Goal: Task Accomplishment & Management: Complete application form

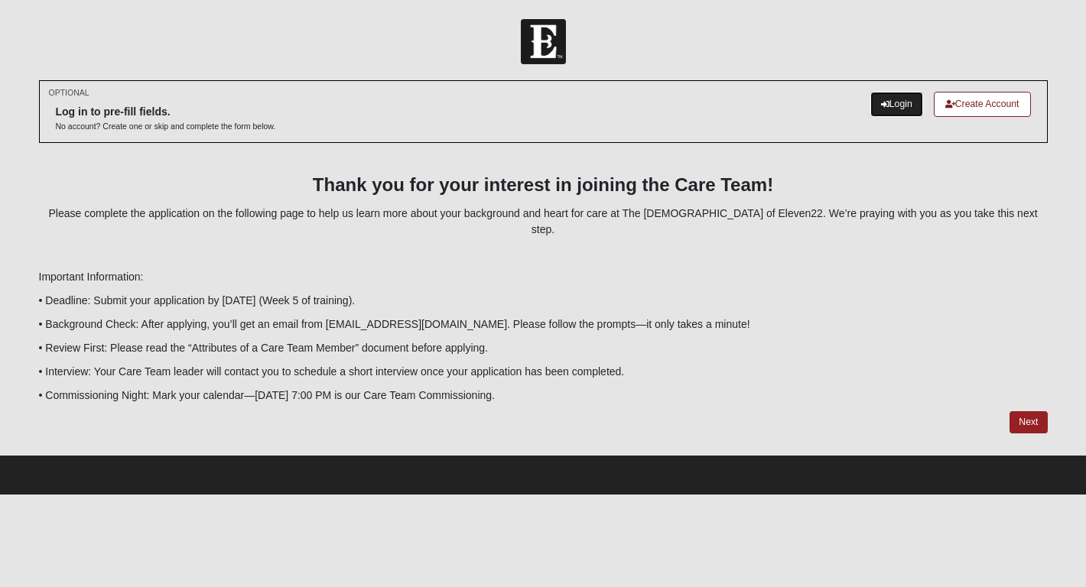
click at [899, 104] on link "Login" at bounding box center [896, 104] width 53 height 25
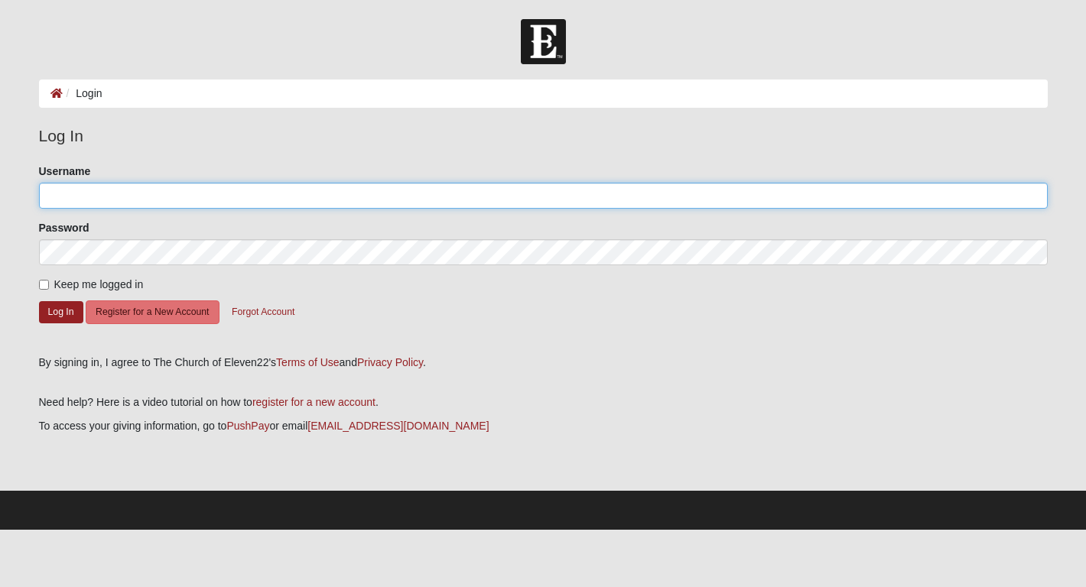
click at [406, 194] on input "Username" at bounding box center [543, 196] width 1009 height 26
type input "mccutcheona"
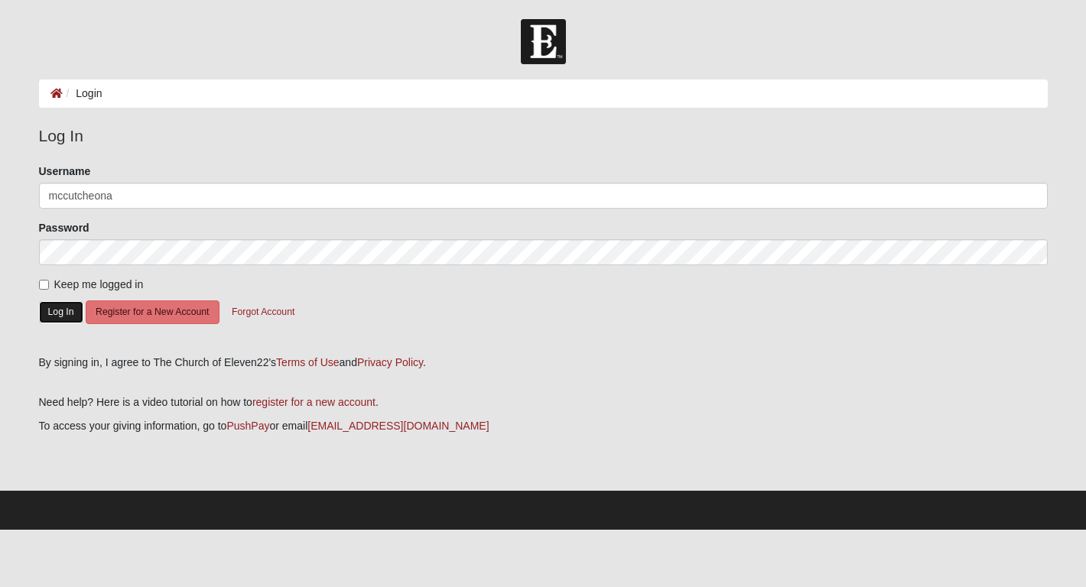
click at [66, 311] on button "Log In" at bounding box center [61, 312] width 44 height 22
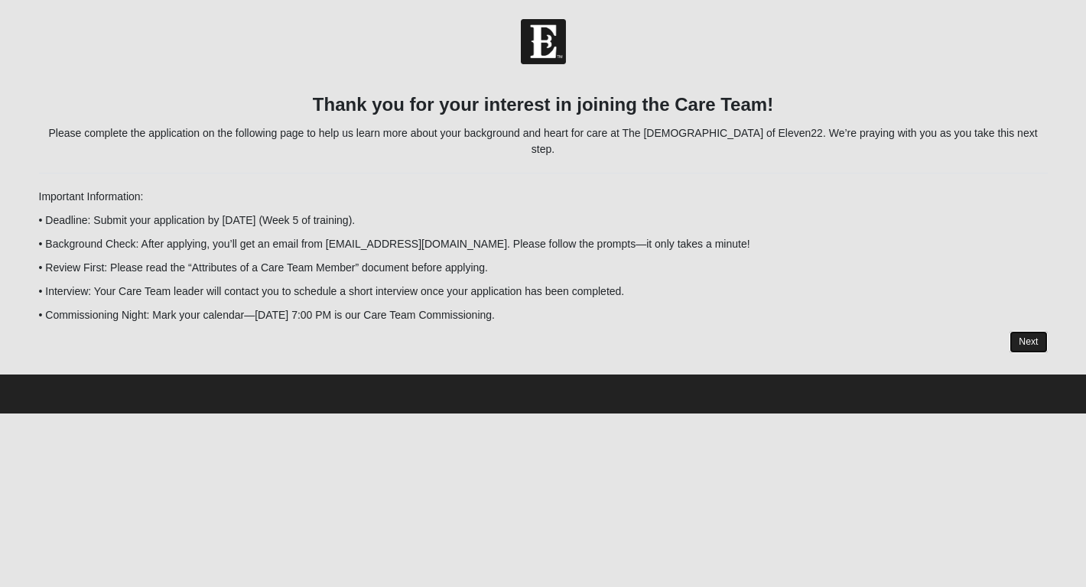
click at [1033, 331] on link "Next" at bounding box center [1028, 342] width 37 height 22
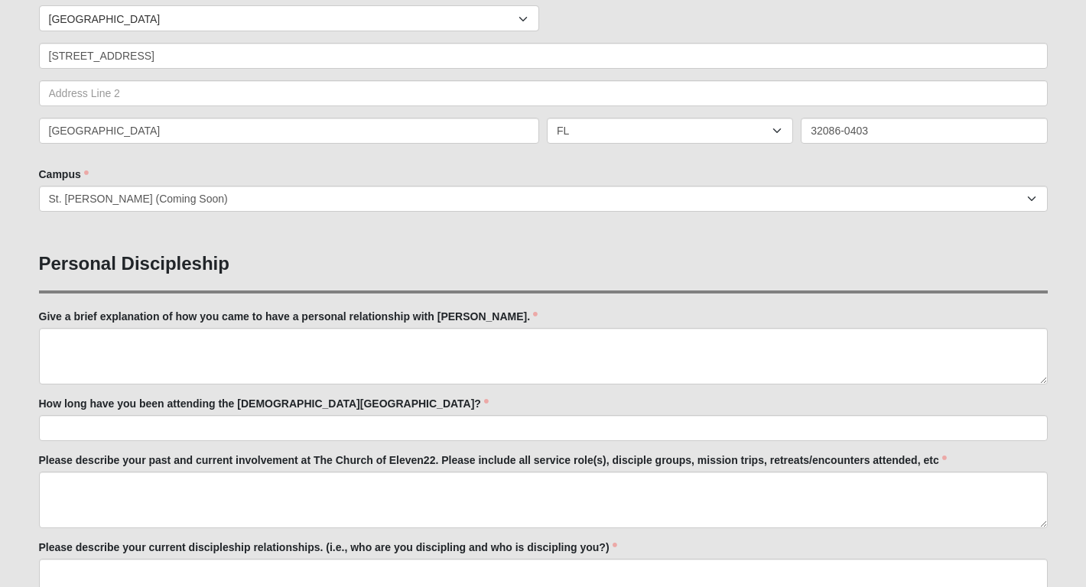
scroll to position [366, 0]
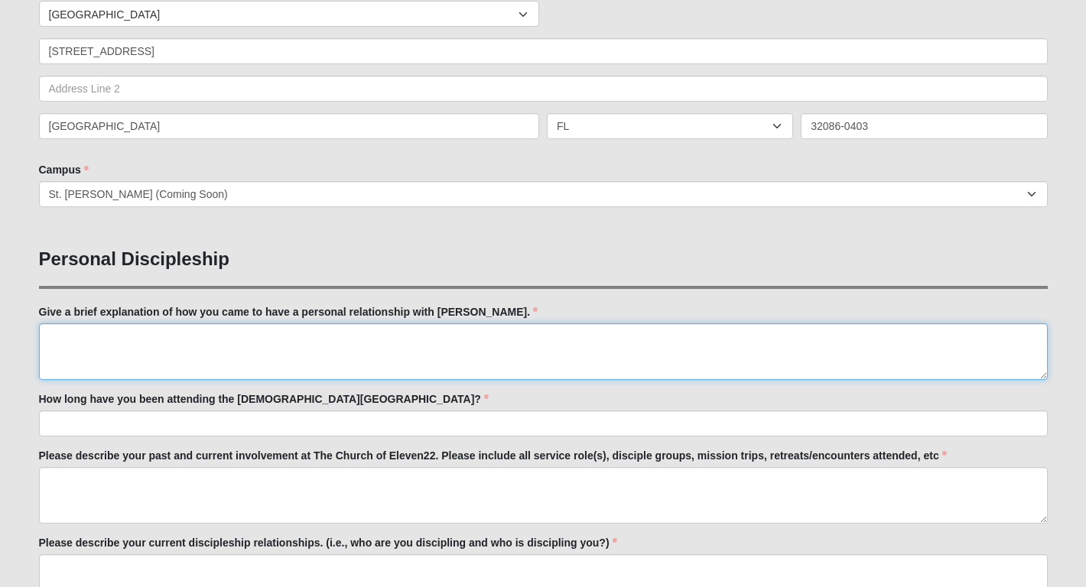
click at [438, 349] on textarea "Give a brief explanation of how you came to have a personal relationship with […" at bounding box center [543, 352] width 1009 height 57
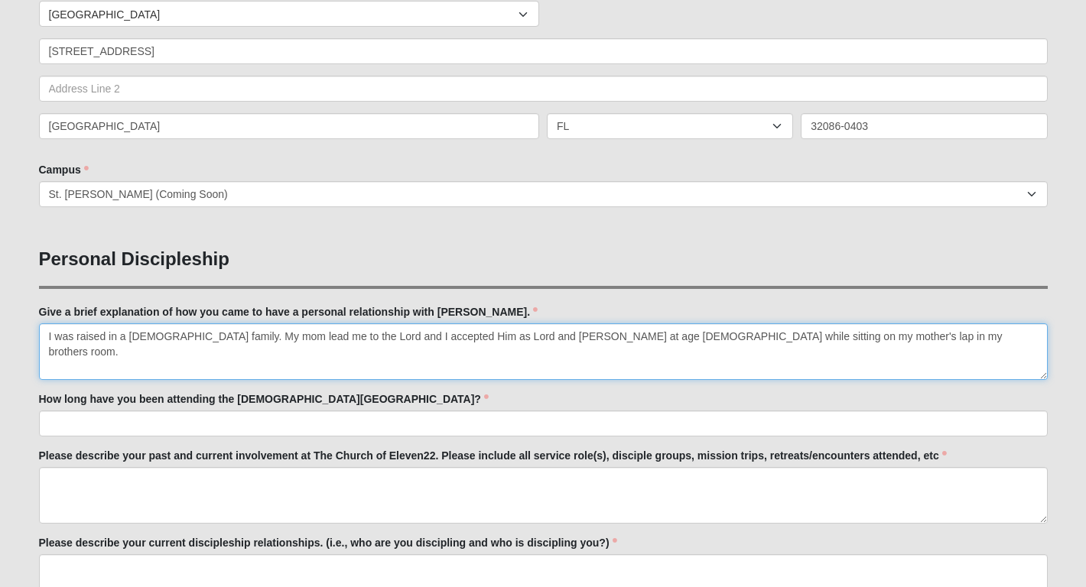
click at [343, 335] on textarea "I was raised in a [DEMOGRAPHIC_DATA] family. My mom lead me to the Lord and I a…" at bounding box center [543, 352] width 1009 height 57
click at [842, 333] on textarea "I was raised in a Christian family. My mom lead me to the Lord, and I accepted …" at bounding box center [543, 352] width 1009 height 57
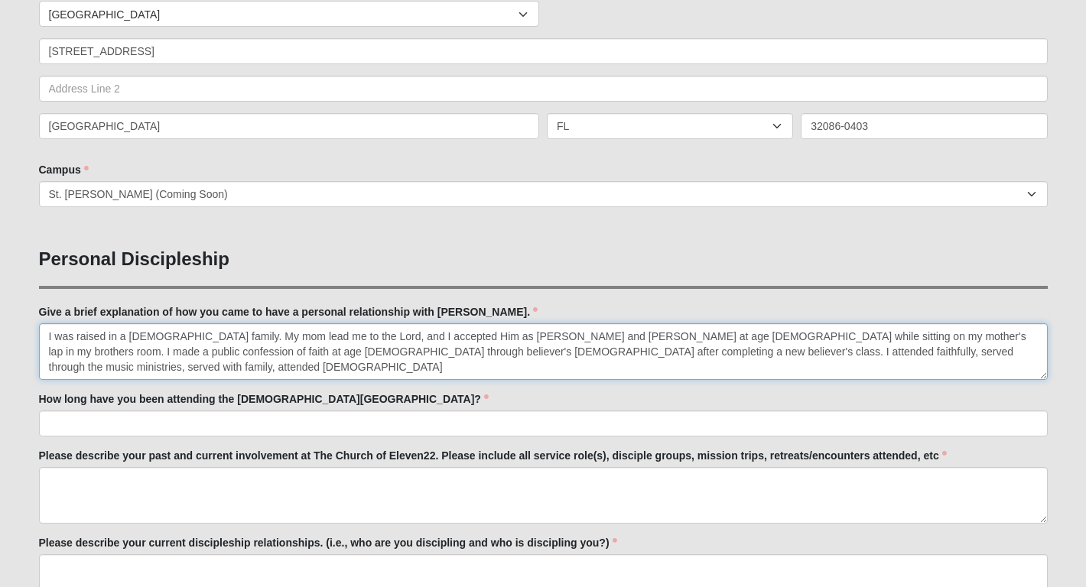
type textarea "I was raised in a Christian family. My mom lead me to the Lord, and I accepted …"
